Goal: Navigation & Orientation: Find specific page/section

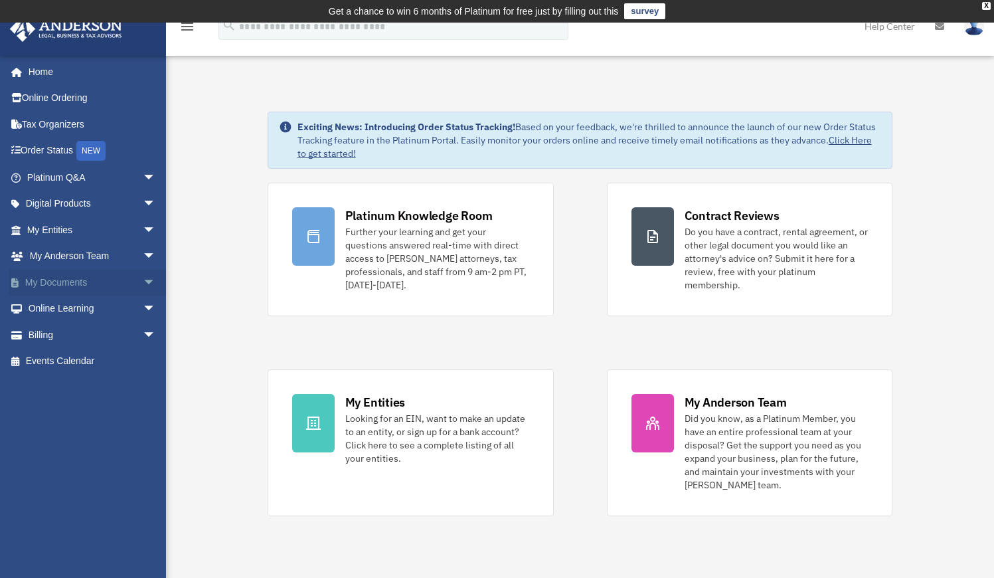
click at [71, 277] on link "My Documents arrow_drop_down" at bounding box center [92, 282] width 167 height 27
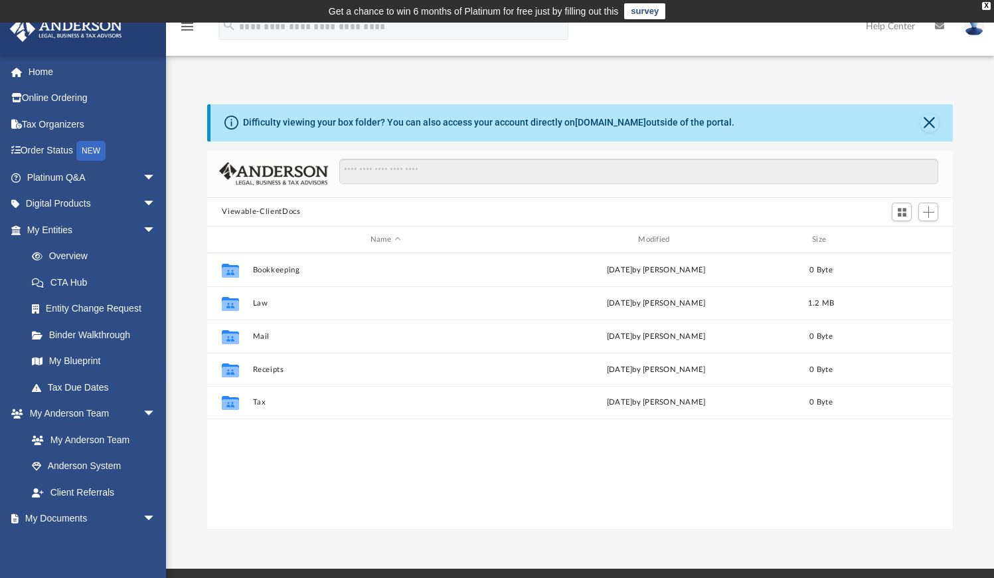
scroll to position [292, 736]
click at [104, 335] on link "Binder Walkthrough" at bounding box center [97, 335] width 157 height 27
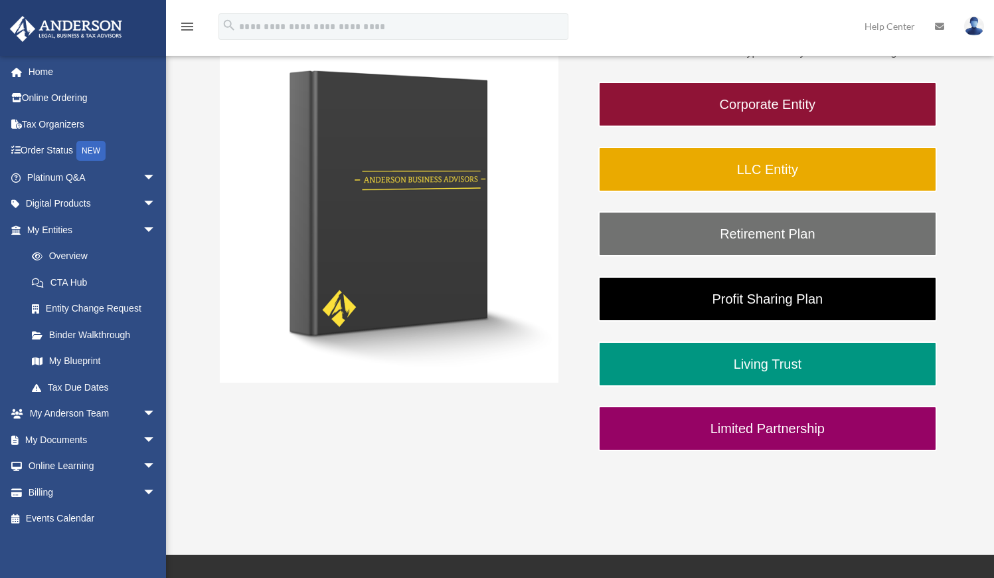
scroll to position [261, 0]
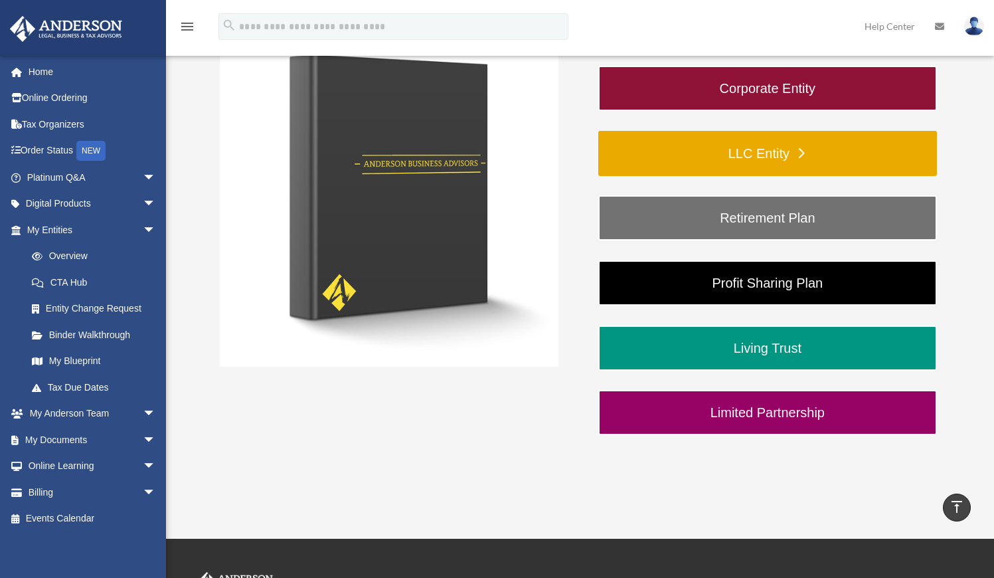
click at [714, 153] on link "LLC Entity" at bounding box center [768, 153] width 339 height 45
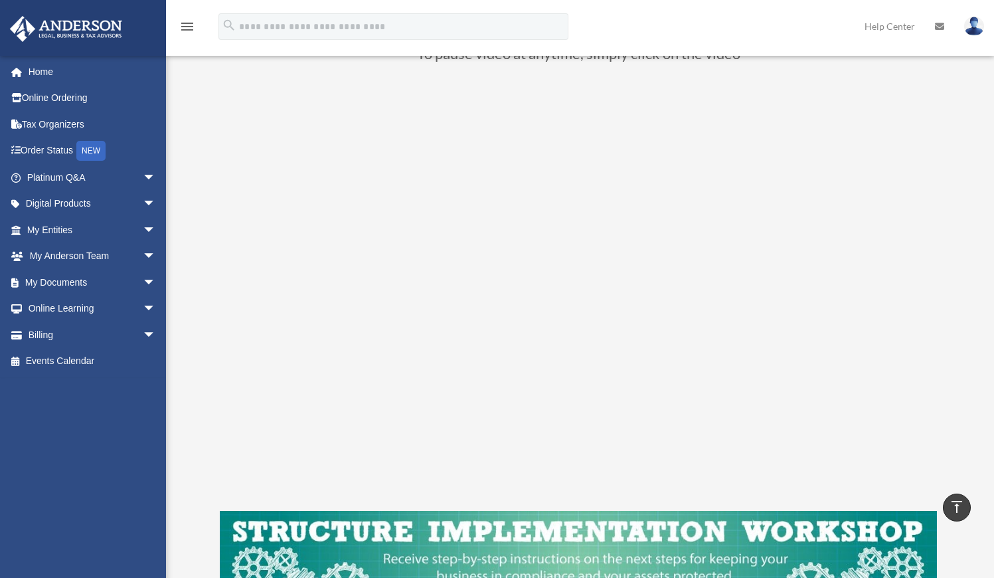
scroll to position [136, 0]
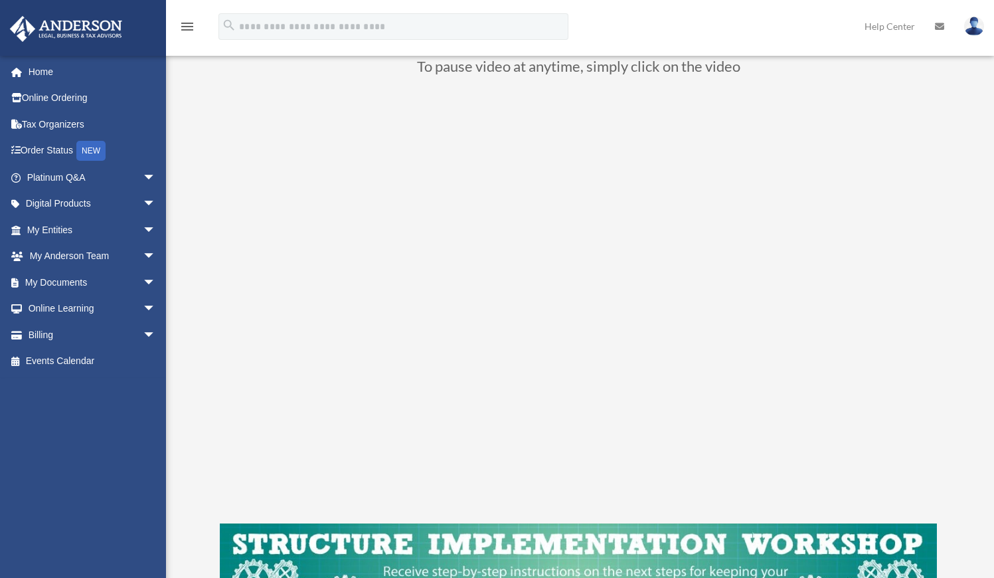
click at [71, 289] on link "My Documents arrow_drop_down" at bounding box center [92, 282] width 167 height 27
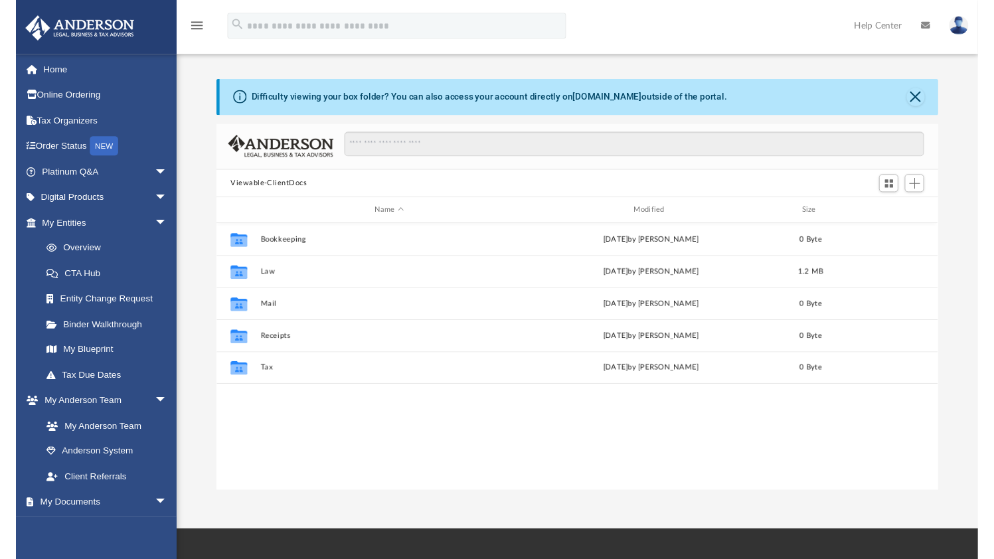
scroll to position [292, 736]
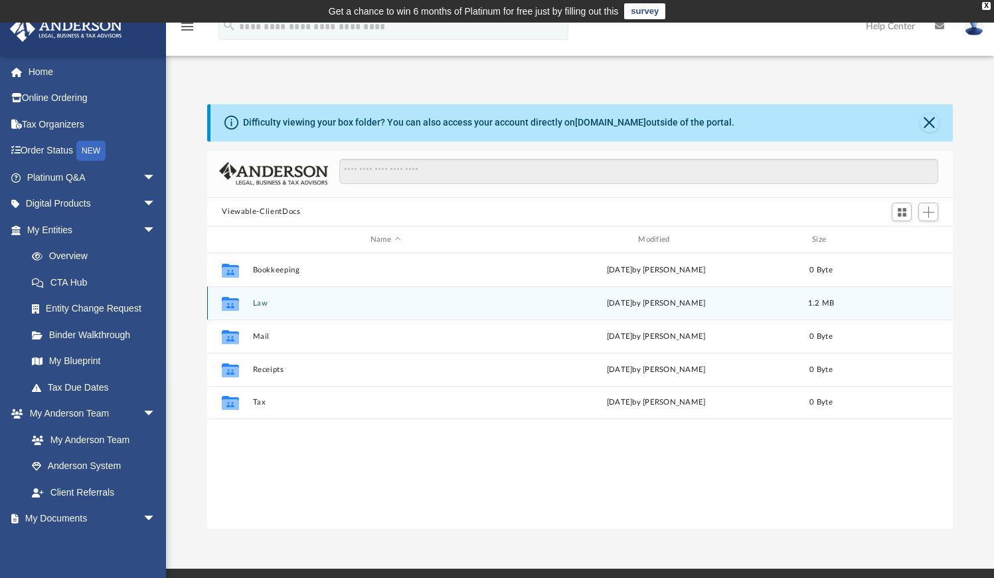
click at [293, 308] on div "Collaborated Folder Law Tue Aug 26 2025 by Marielle Palivino 1.2 MB" at bounding box center [579, 302] width 745 height 33
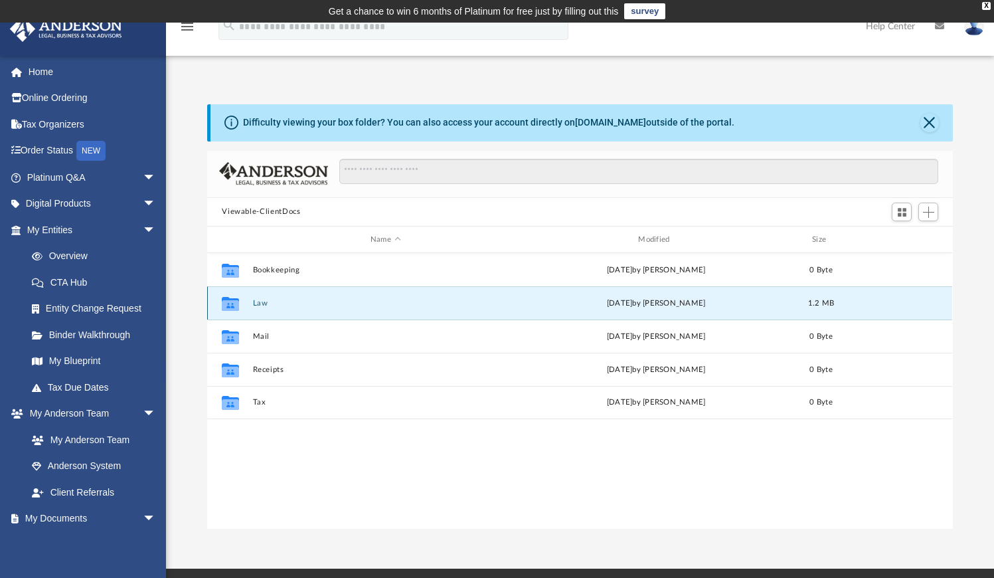
click at [293, 308] on div "Collaborated Folder Law Tue Aug 26 2025 by Marielle Palivino 1.2 MB" at bounding box center [579, 302] width 745 height 33
click at [251, 307] on div "Collaborated Folder Law Tue Aug 26 2025 by Marielle Palivino 1.2 MB" at bounding box center [579, 302] width 745 height 33
click at [225, 304] on icon "grid" at bounding box center [230, 305] width 17 height 11
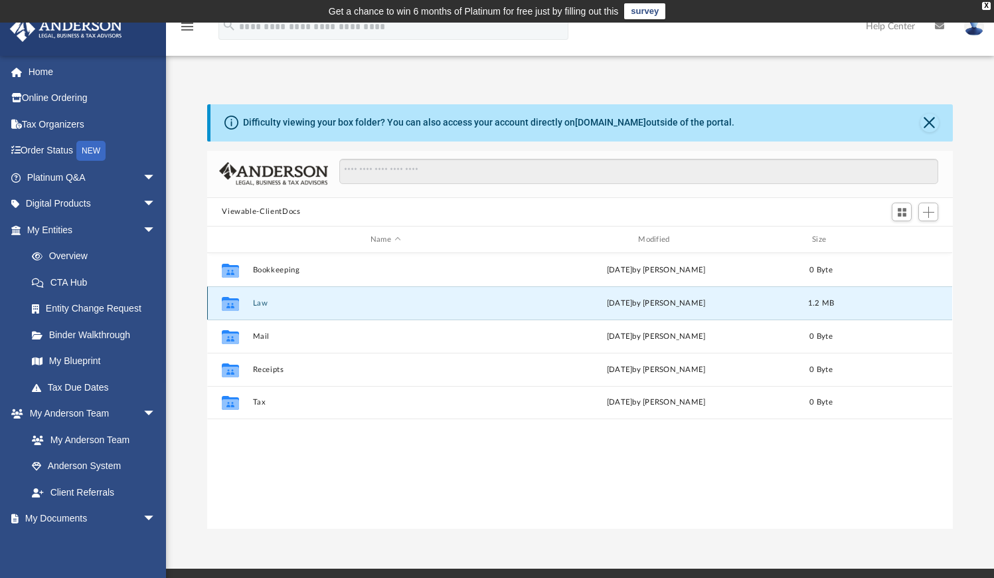
click at [655, 300] on div "Tue Aug 26 2025 by Marielle Palivino" at bounding box center [656, 304] width 265 height 12
click at [484, 294] on div "Collaborated Folder Law Tue Aug 26 2025 by Marielle Palivino 1.2 MB" at bounding box center [579, 302] width 745 height 33
click at [614, 126] on link "box.com" at bounding box center [610, 122] width 71 height 11
